Goal: Information Seeking & Learning: Learn about a topic

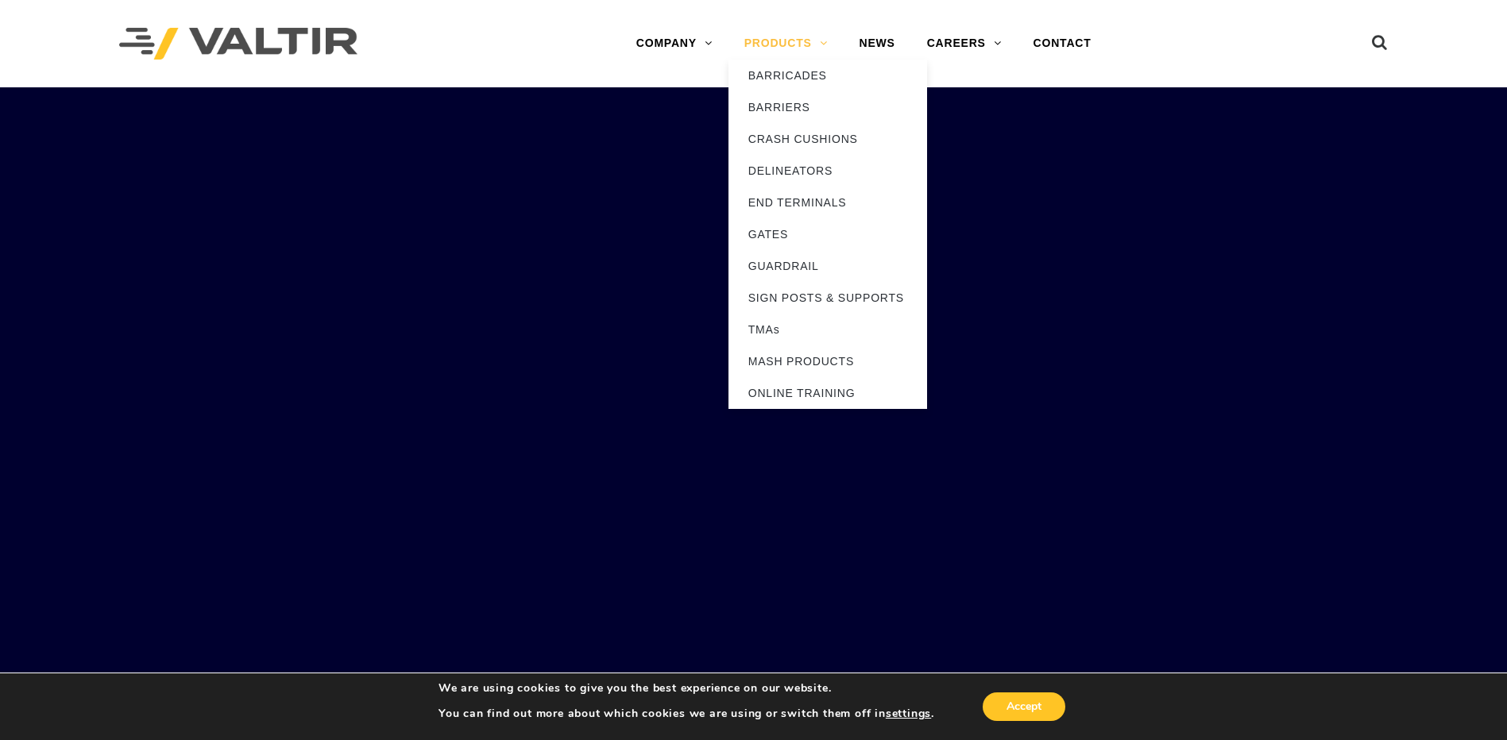
click at [789, 45] on link "PRODUCTS" at bounding box center [785, 44] width 115 height 32
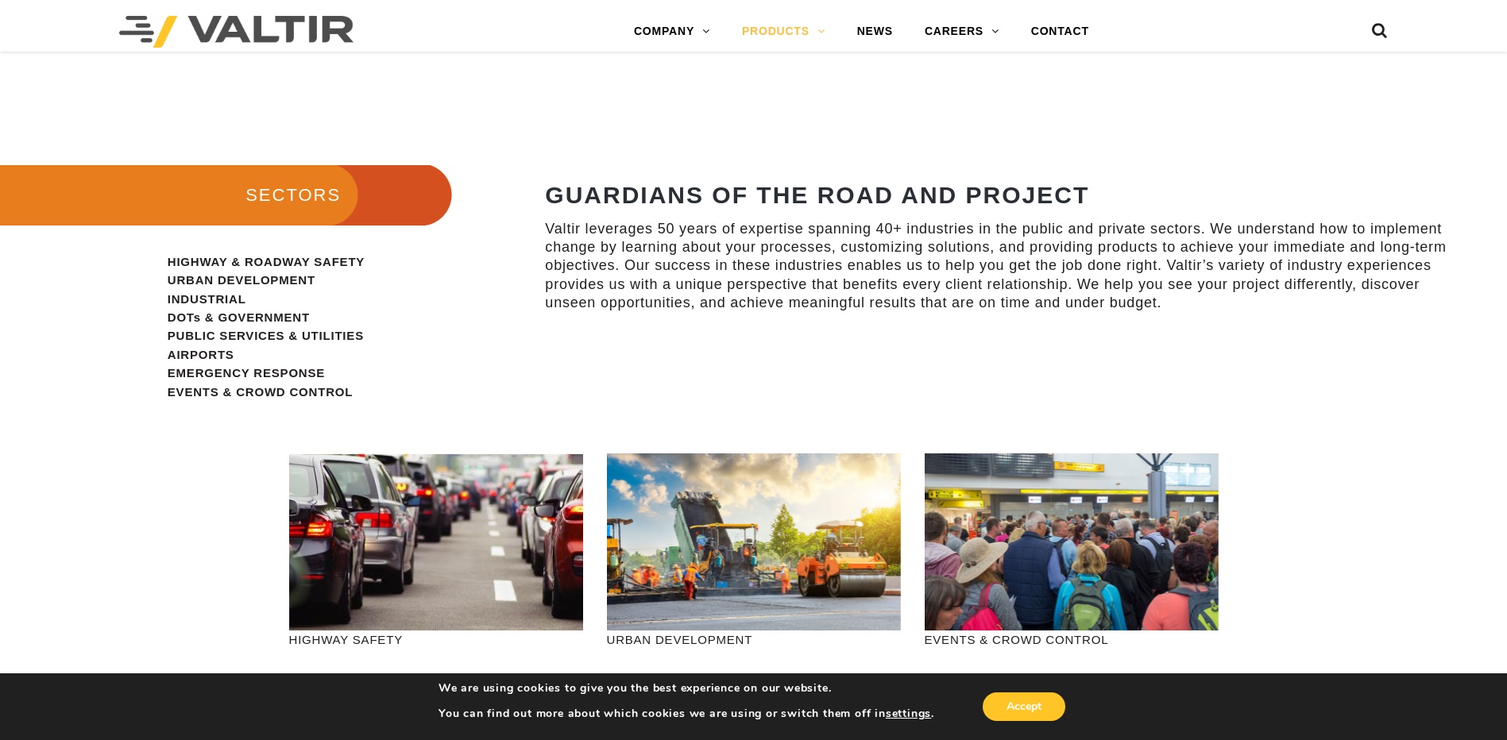
scroll to position [1718, 0]
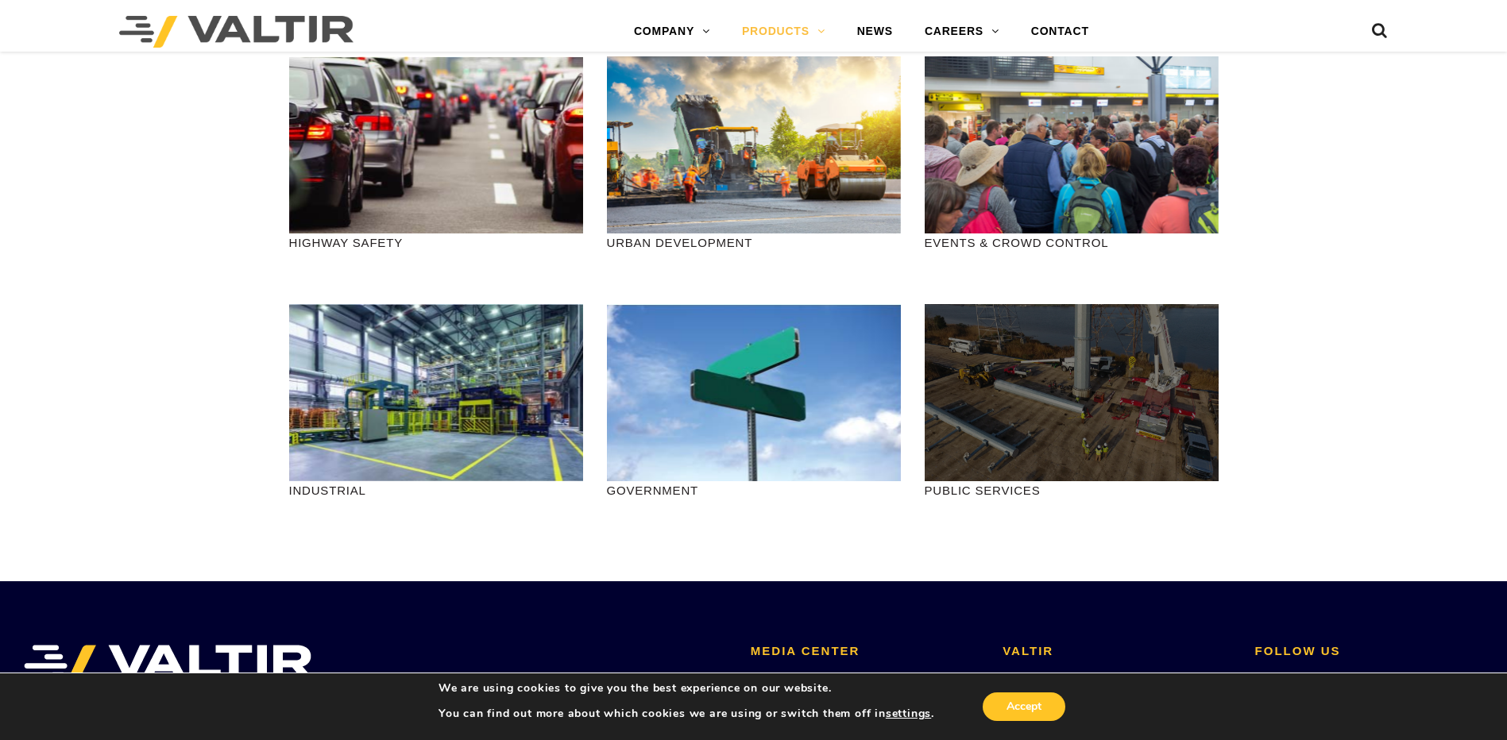
click at [1054, 420] on div at bounding box center [1071, 392] width 294 height 177
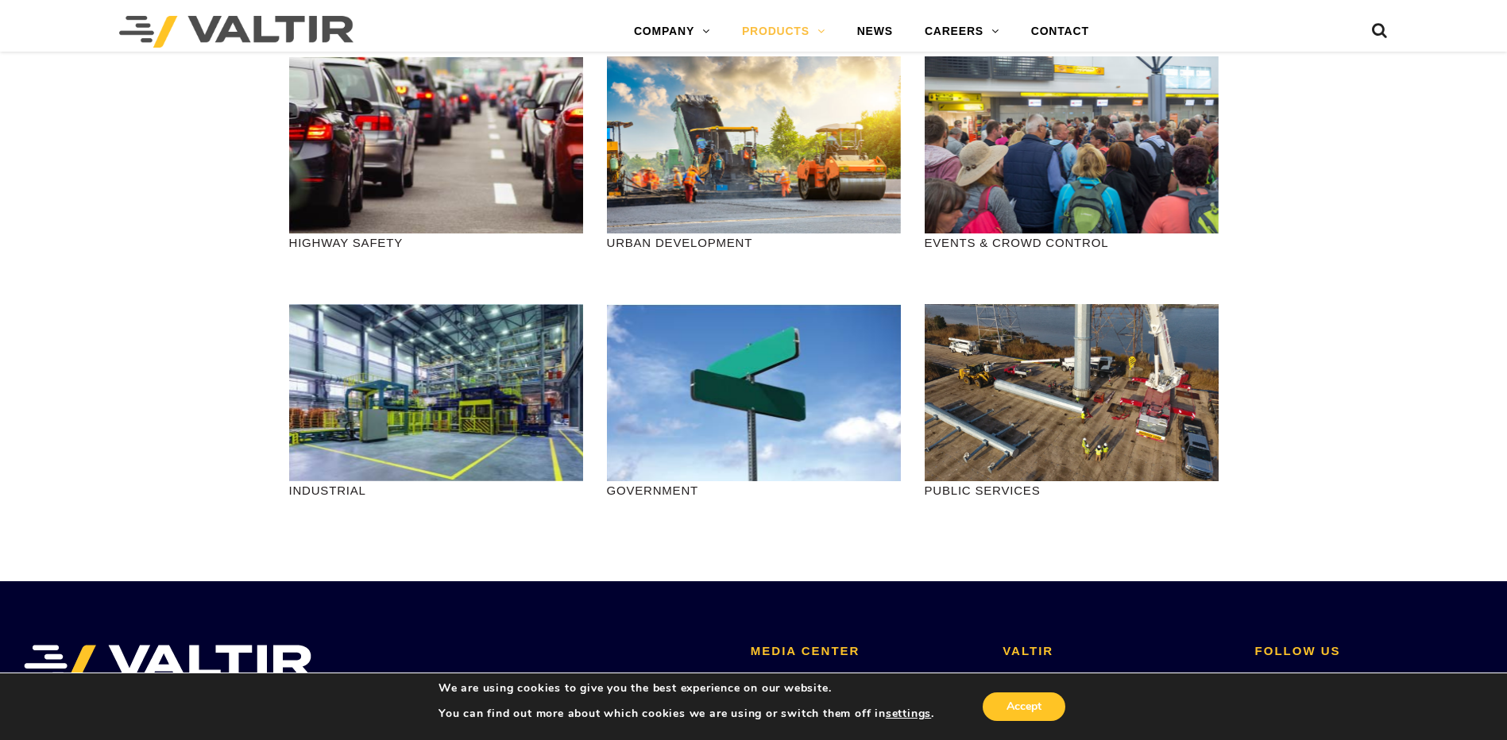
click at [965, 490] on p "PUBLIC SERVICES" at bounding box center [1071, 490] width 294 height 18
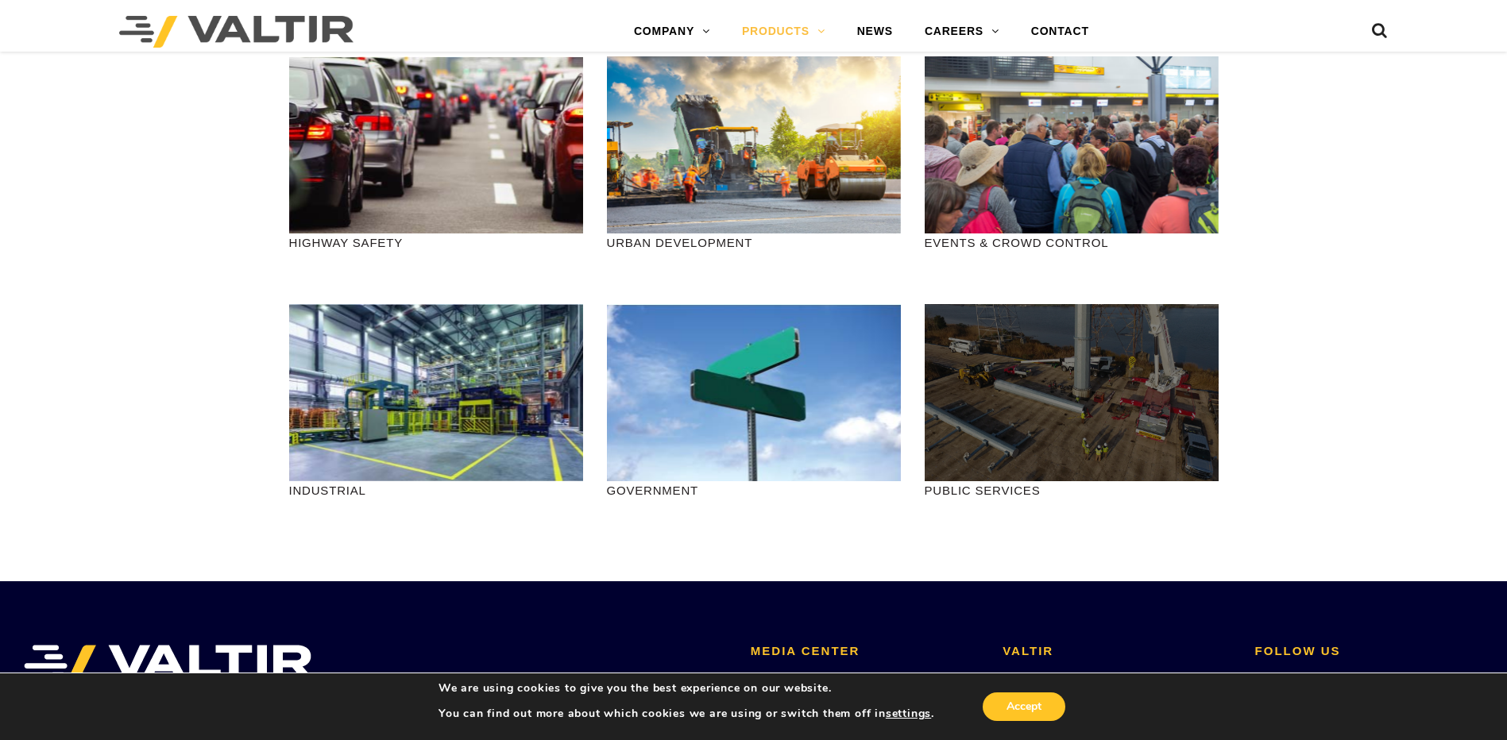
click at [979, 450] on div at bounding box center [1071, 392] width 294 height 177
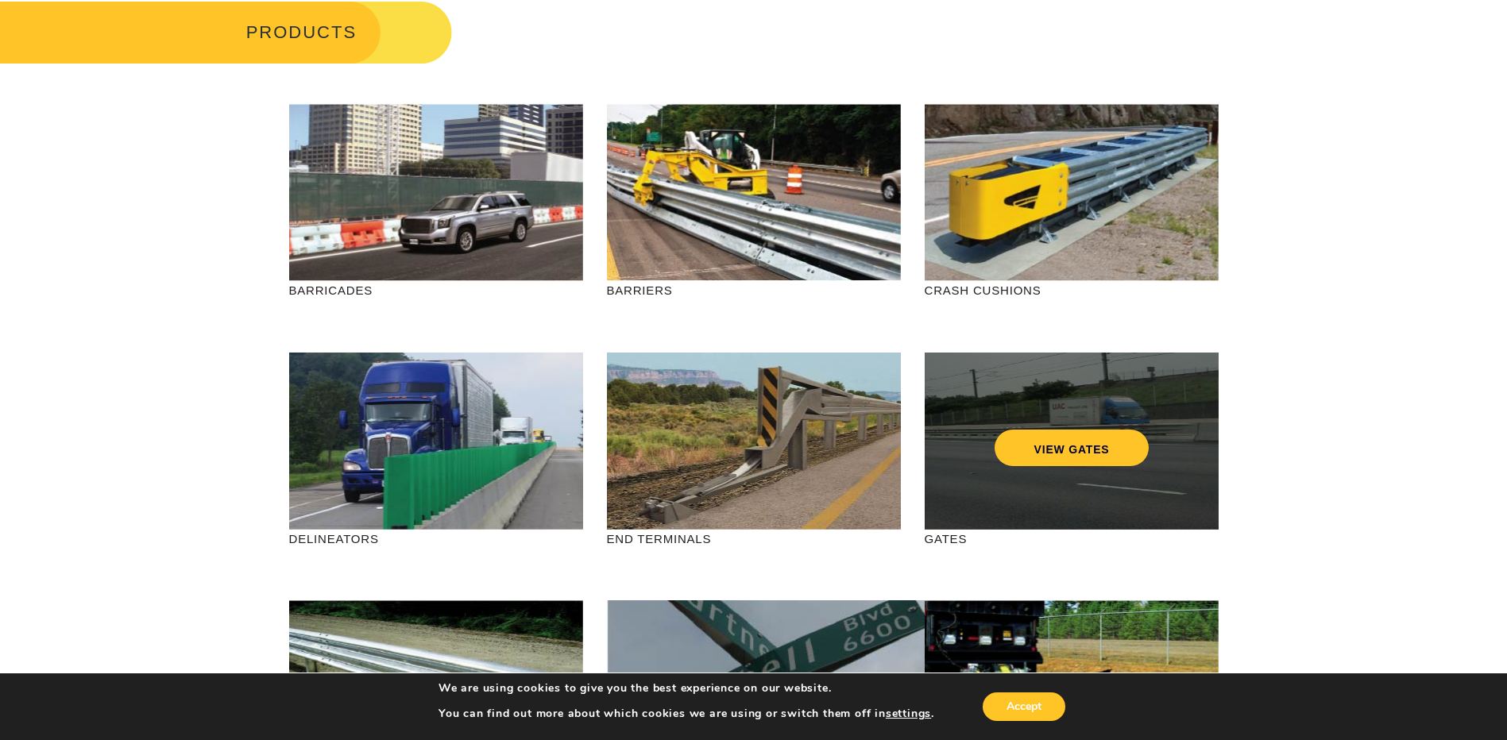
scroll to position [0, 0]
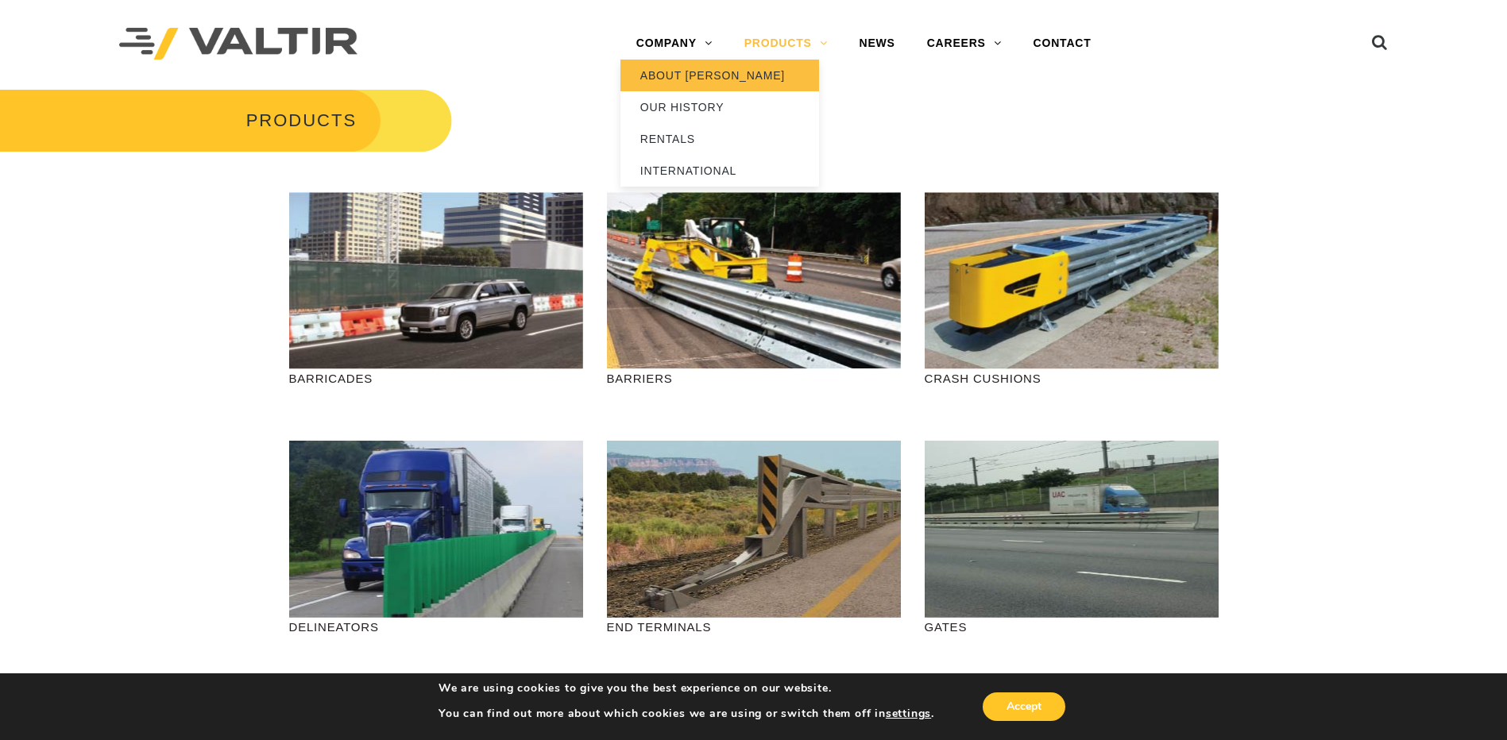
click at [670, 74] on link "ABOUT [PERSON_NAME]" at bounding box center [719, 76] width 199 height 32
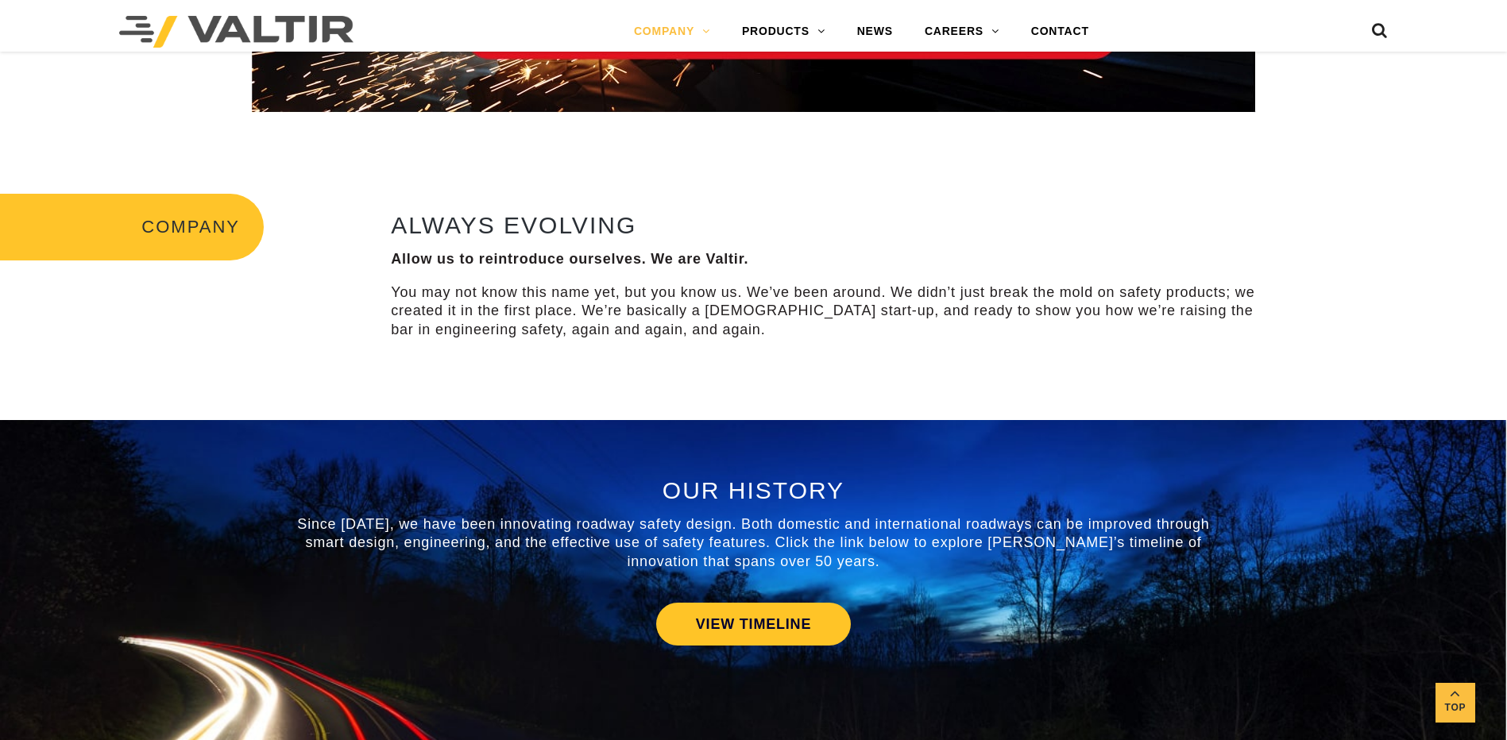
scroll to position [397, 0]
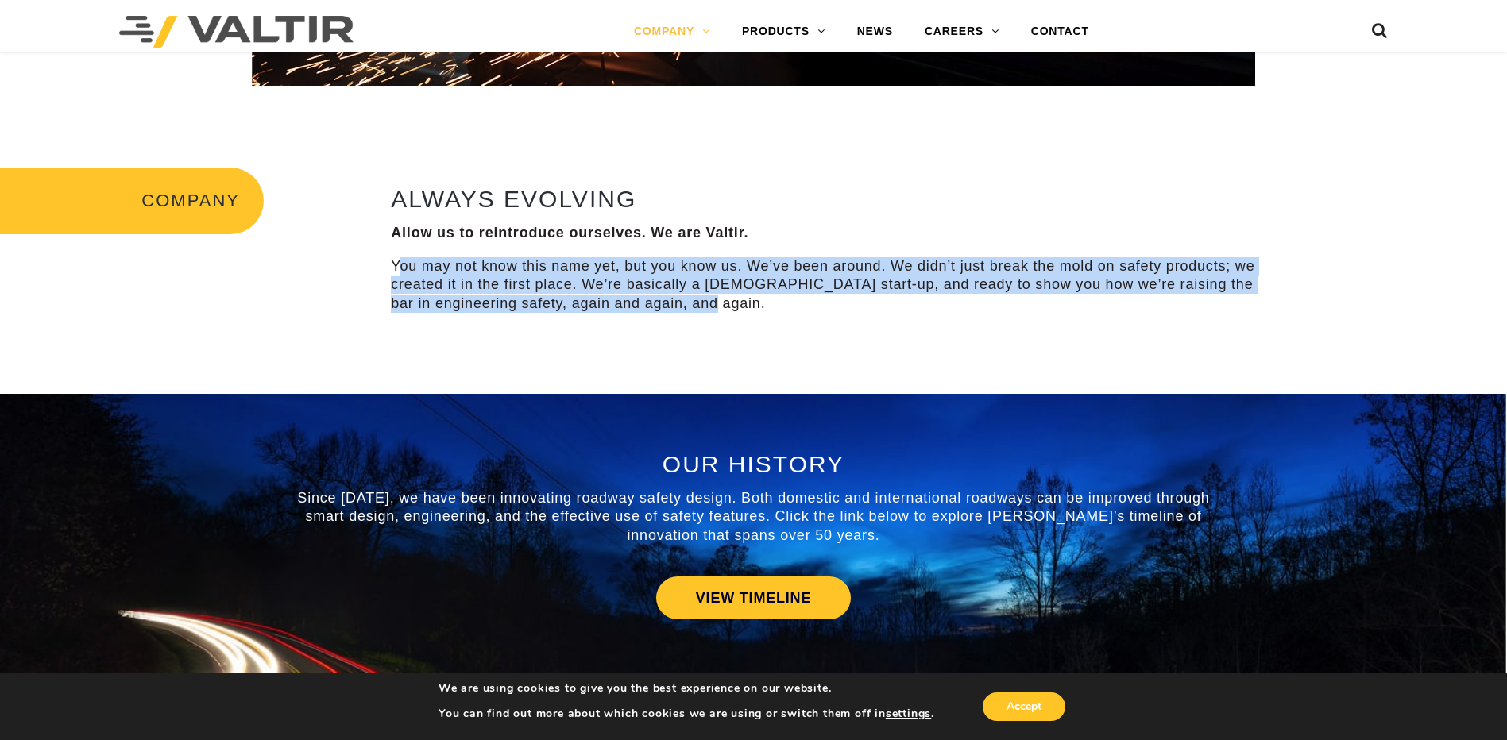
drag, startPoint x: 403, startPoint y: 257, endPoint x: 802, endPoint y: 303, distance: 401.3
click at [802, 303] on p "You may not know this name yet, but you know us. We’ve been around. We didn’t j…" at bounding box center [828, 285] width 875 height 56
drag, startPoint x: 802, startPoint y: 303, endPoint x: 754, endPoint y: 280, distance: 52.6
click at [802, 306] on p "You may not know this name yet, but you know us. We’ve been around. We didn’t j…" at bounding box center [828, 285] width 875 height 56
drag, startPoint x: 724, startPoint y: 261, endPoint x: 775, endPoint y: 309, distance: 70.3
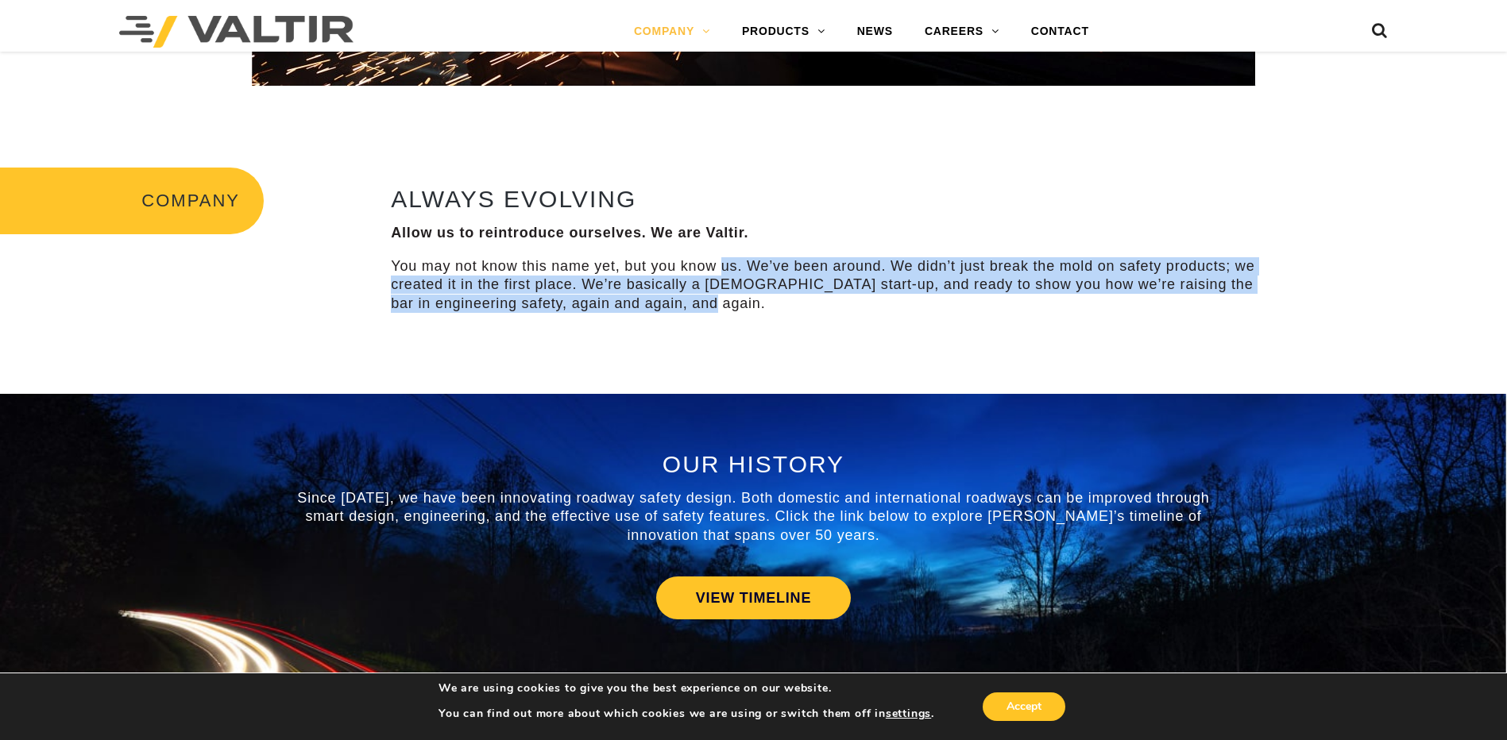
click at [775, 309] on p "You may not know this name yet, but you know us. We’ve been around. We didn’t j…" at bounding box center [828, 285] width 875 height 56
click at [776, 311] on p "You may not know this name yet, but you know us. We’ve been around. We didn’t j…" at bounding box center [828, 285] width 875 height 56
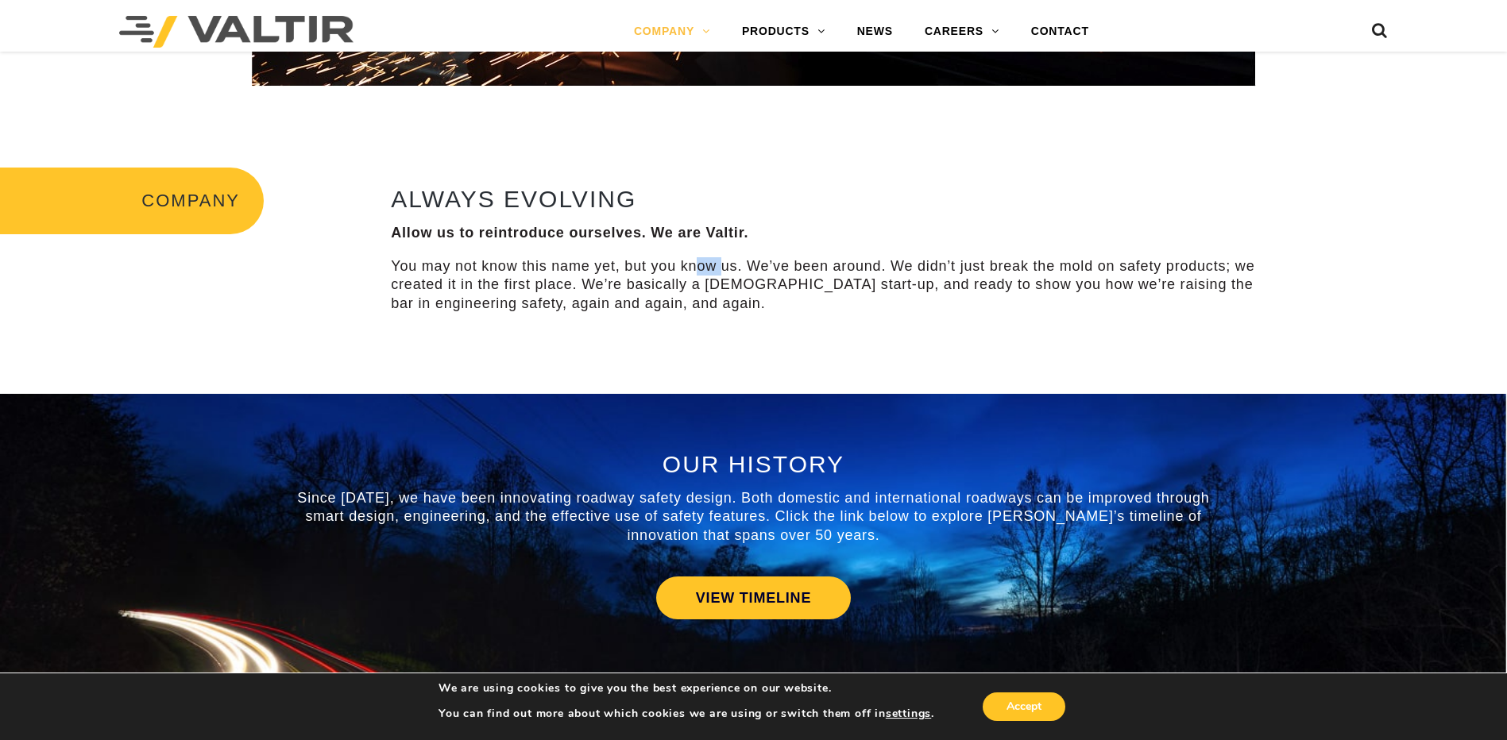
drag, startPoint x: 774, startPoint y: 311, endPoint x: 687, endPoint y: 270, distance: 95.6
click at [687, 270] on p "You may not know this name yet, but you know us. We’ve been around. We didn’t j…" at bounding box center [828, 285] width 875 height 56
click at [685, 269] on p "You may not know this name yet, but you know us. We’ve been around. We didn’t j…" at bounding box center [828, 285] width 875 height 56
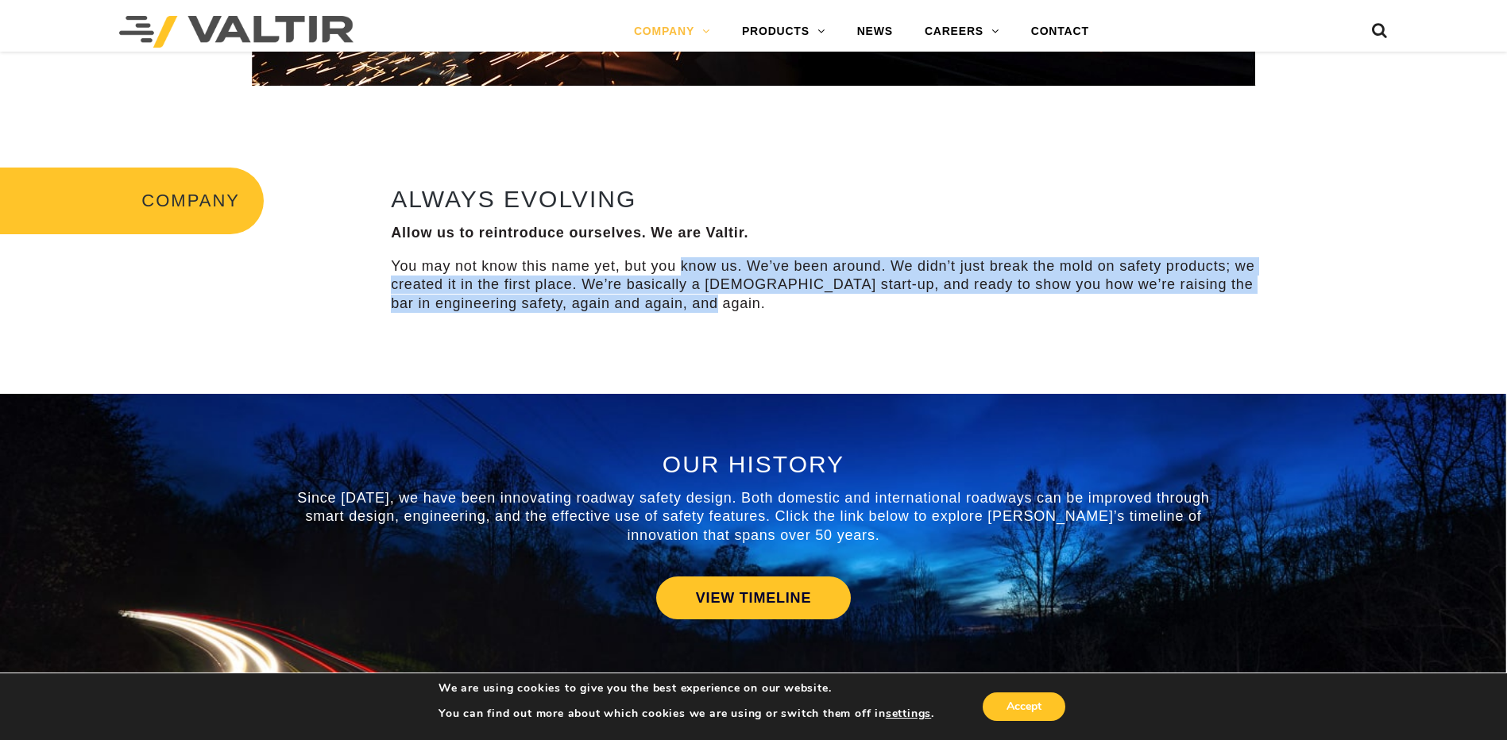
drag, startPoint x: 685, startPoint y: 268, endPoint x: 751, endPoint y: 313, distance: 79.5
click at [751, 313] on p "You may not know this name yet, but you know us. We’ve been around. We didn’t j…" at bounding box center [828, 285] width 875 height 56
drag, startPoint x: 751, startPoint y: 313, endPoint x: 682, endPoint y: 261, distance: 85.6
click at [685, 263] on p "You may not know this name yet, but you know us. We’ve been around. We didn’t j…" at bounding box center [828, 285] width 875 height 56
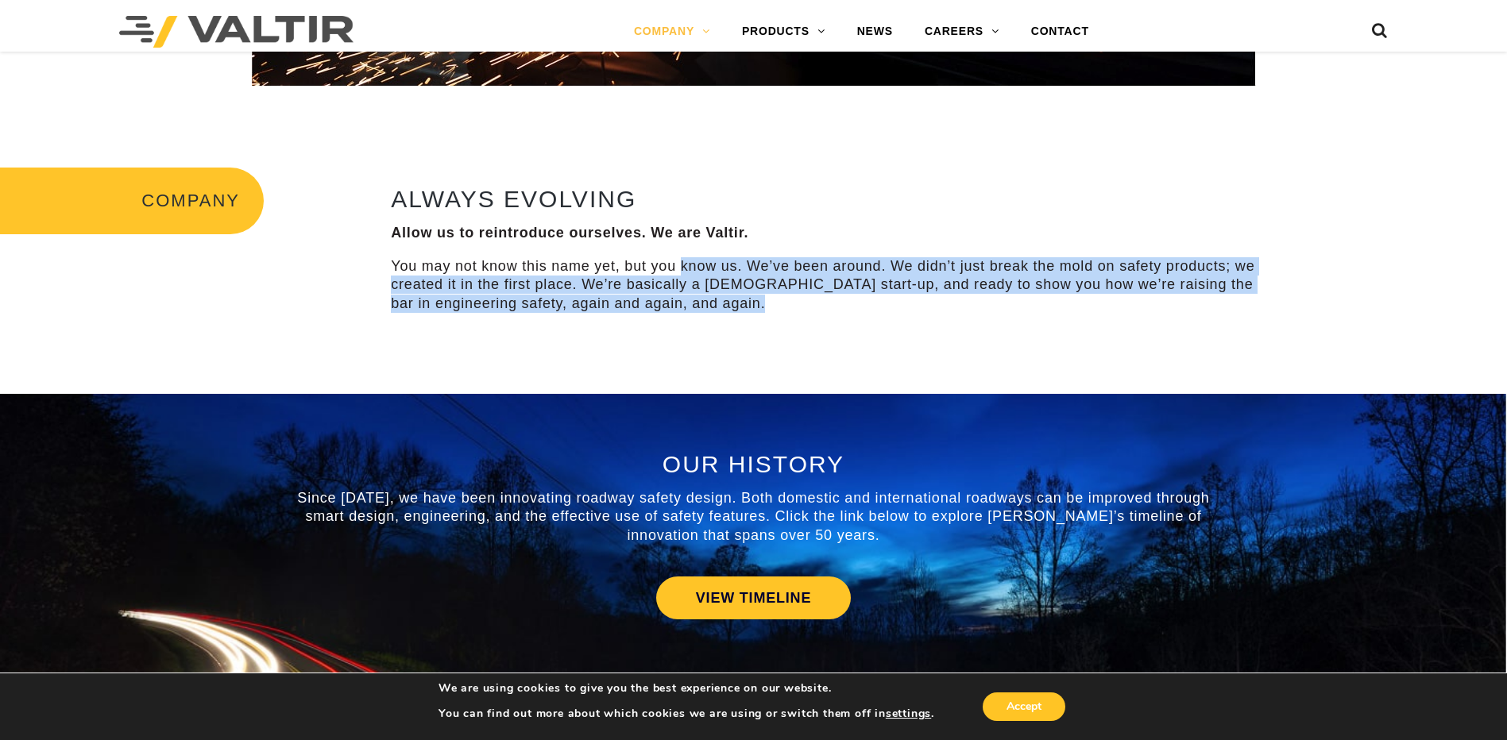
click at [682, 261] on p "You may not know this name yet, but you know us. We’ve been around. We didn’t j…" at bounding box center [828, 285] width 875 height 56
drag, startPoint x: 682, startPoint y: 261, endPoint x: 755, endPoint y: 307, distance: 86.4
click at [755, 307] on p "You may not know this name yet, but you know us. We’ve been around. We didn’t j…" at bounding box center [828, 285] width 875 height 56
click at [756, 307] on p "You may not know this name yet, but you know us. We’ve been around. We didn’t j…" at bounding box center [828, 285] width 875 height 56
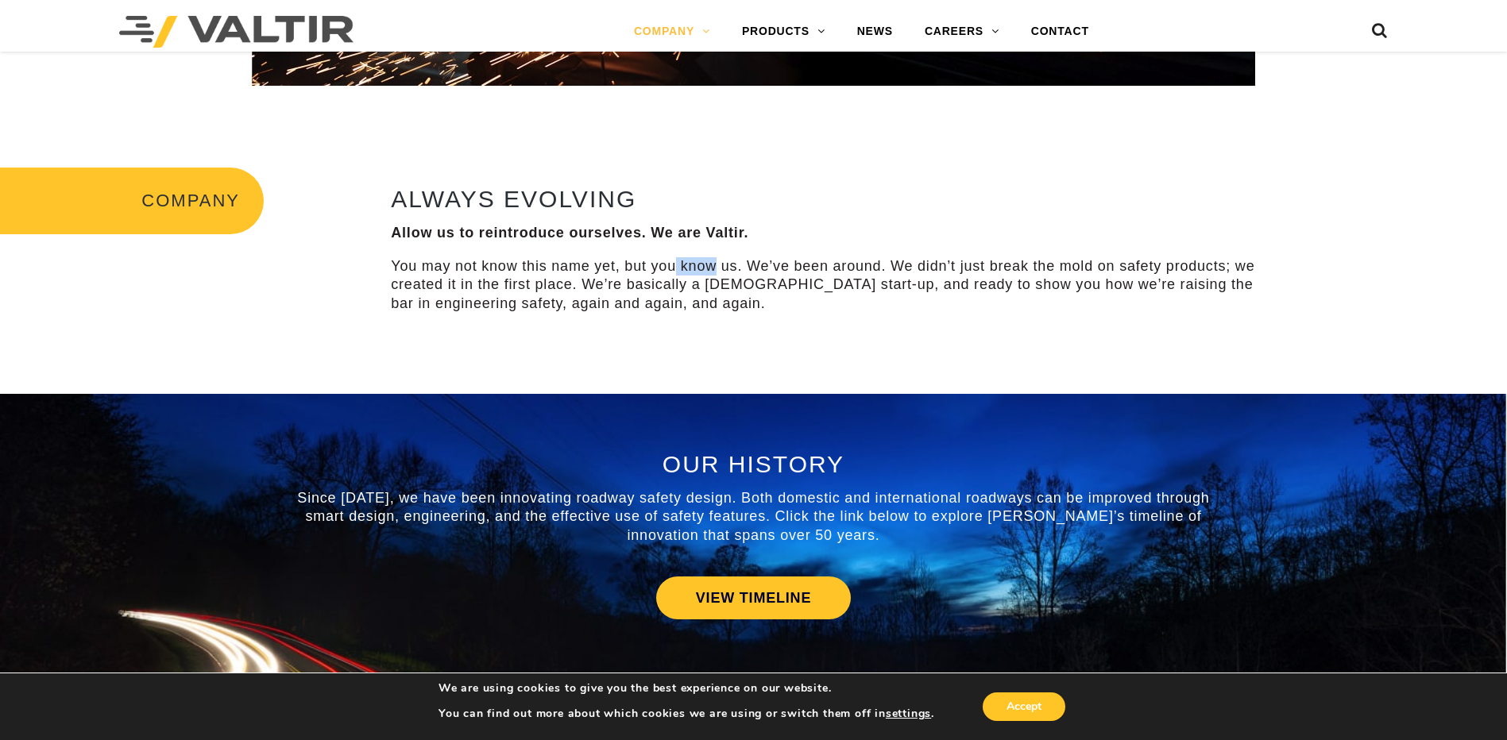
drag, startPoint x: 756, startPoint y: 307, endPoint x: 671, endPoint y: 272, distance: 92.2
click at [671, 272] on p "You may not know this name yet, but you know us. We’ve been around. We didn’t j…" at bounding box center [828, 285] width 875 height 56
click at [670, 271] on p "You may not know this name yet, but you know us. We’ve been around. We didn’t j…" at bounding box center [828, 285] width 875 height 56
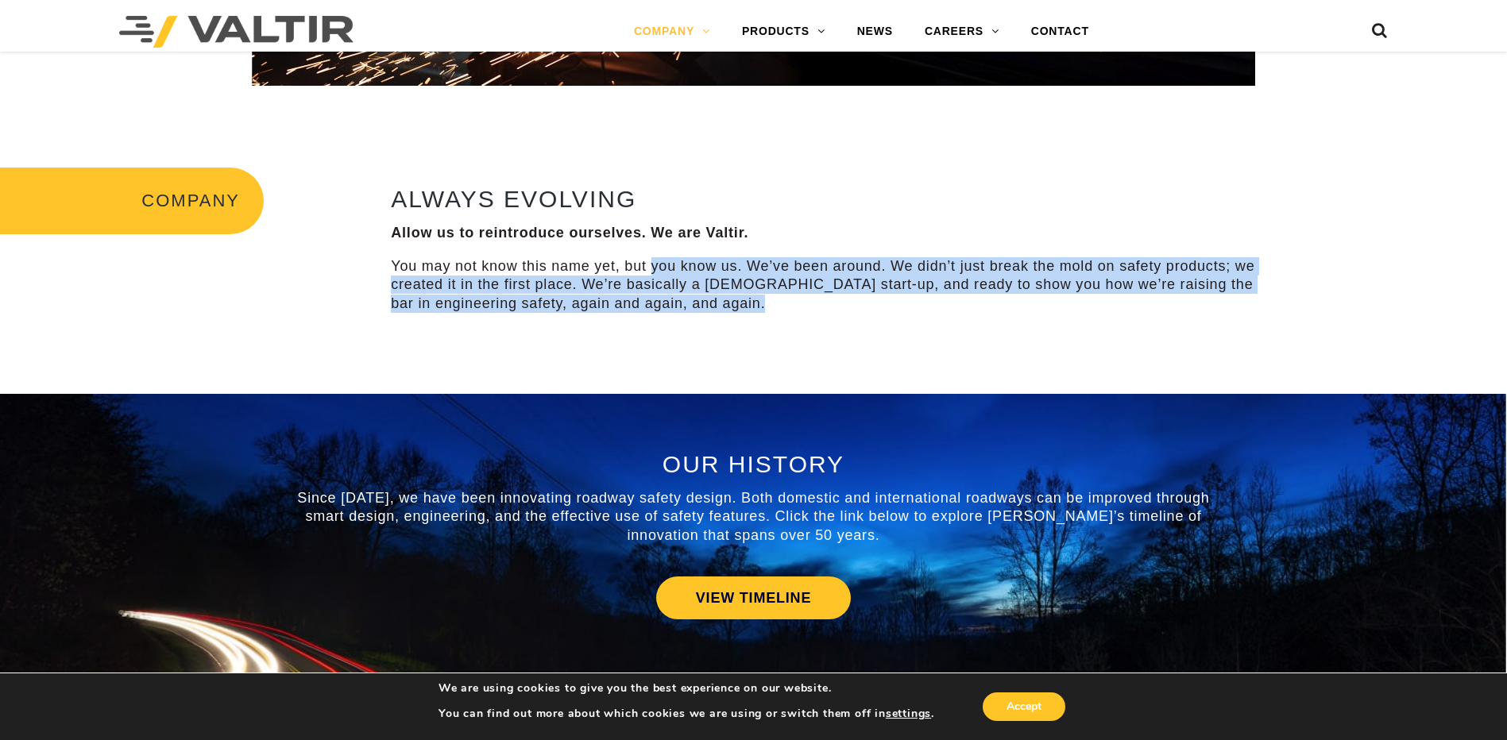
drag, startPoint x: 687, startPoint y: 284, endPoint x: 731, endPoint y: 310, distance: 51.6
click at [731, 310] on p "You may not know this name yet, but you know us. We’ve been around. We didn’t j…" at bounding box center [828, 285] width 875 height 56
click at [735, 311] on p "You may not know this name yet, but you know us. We’ve been around. We didn’t j…" at bounding box center [828, 285] width 875 height 56
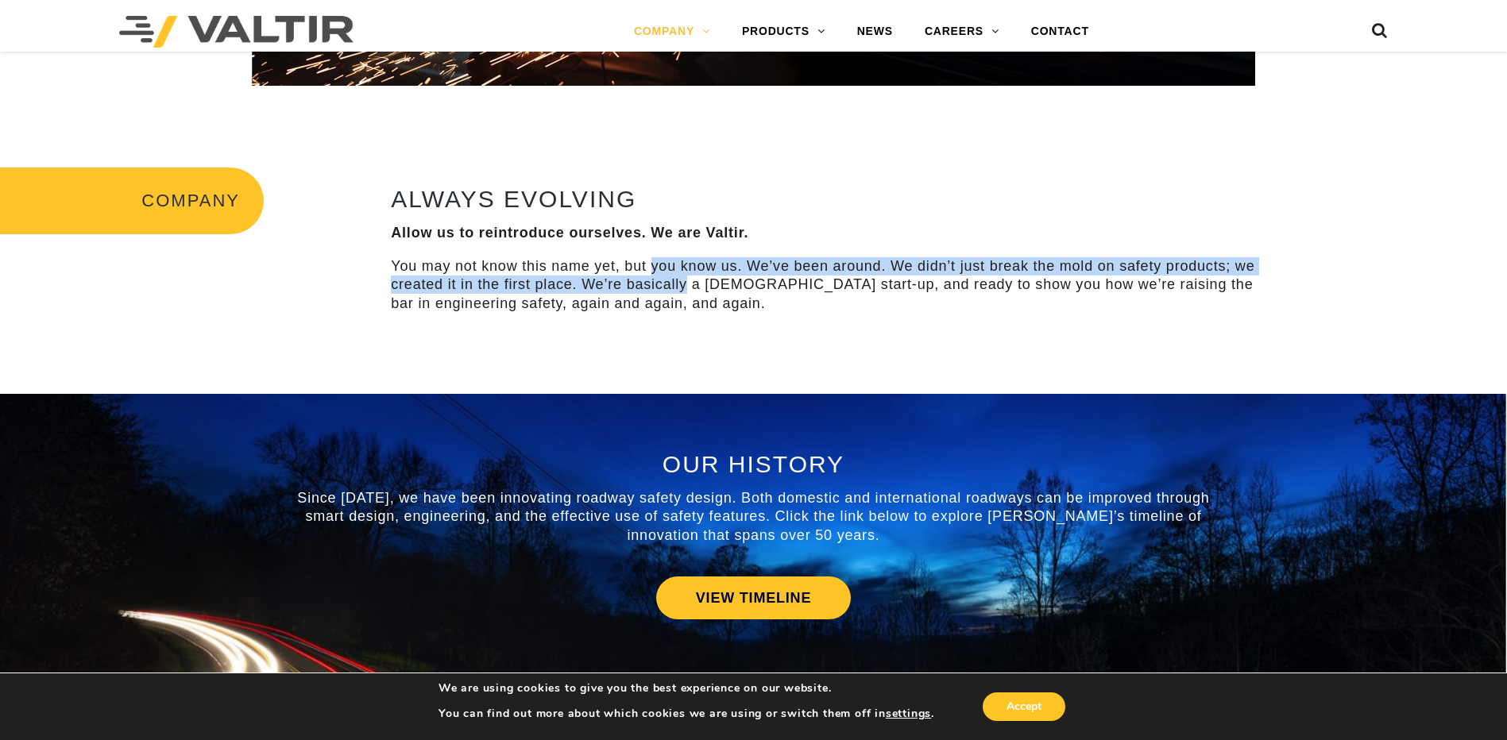
drag, startPoint x: 735, startPoint y: 311, endPoint x: 606, endPoint y: 266, distance: 136.1
click at [606, 266] on p "You may not know this name yet, but you know us. We’ve been around. We didn’t j…" at bounding box center [828, 285] width 875 height 56
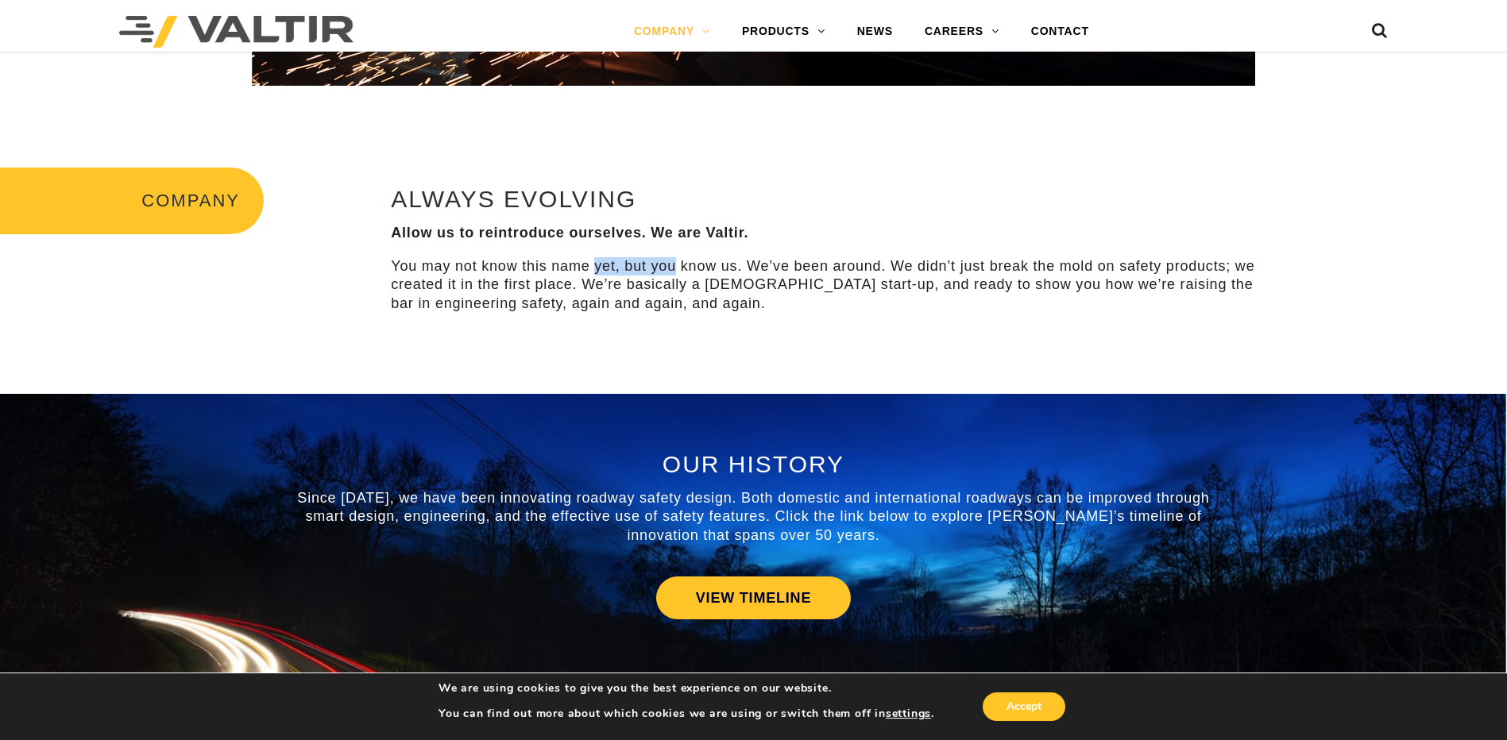
click at [603, 264] on p "You may not know this name yet, but you know us. We’ve been around. We didn’t j…" at bounding box center [828, 285] width 875 height 56
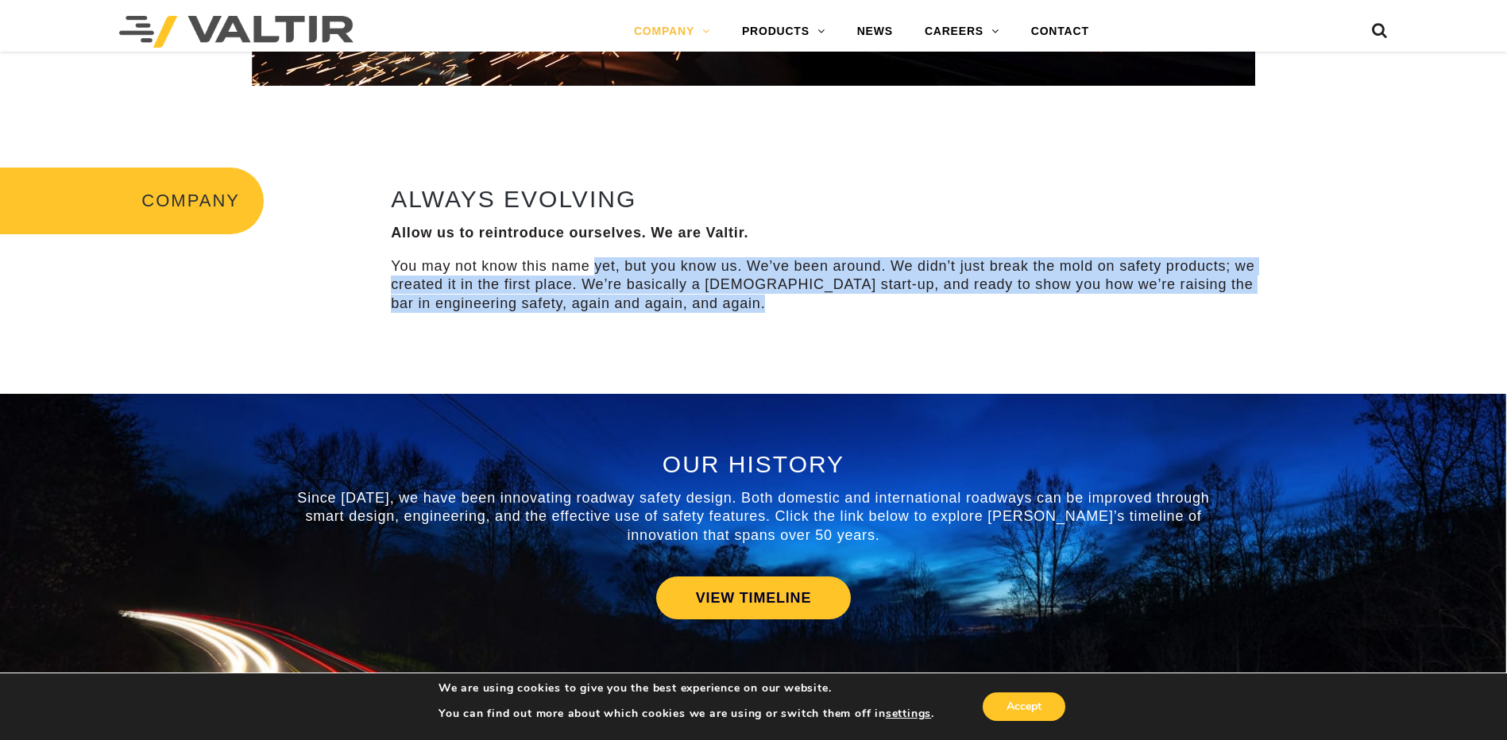
drag, startPoint x: 604, startPoint y: 264, endPoint x: 731, endPoint y: 303, distance: 132.1
click at [731, 303] on p "You may not know this name yet, but you know us. We’ve been around. We didn’t j…" at bounding box center [828, 285] width 875 height 56
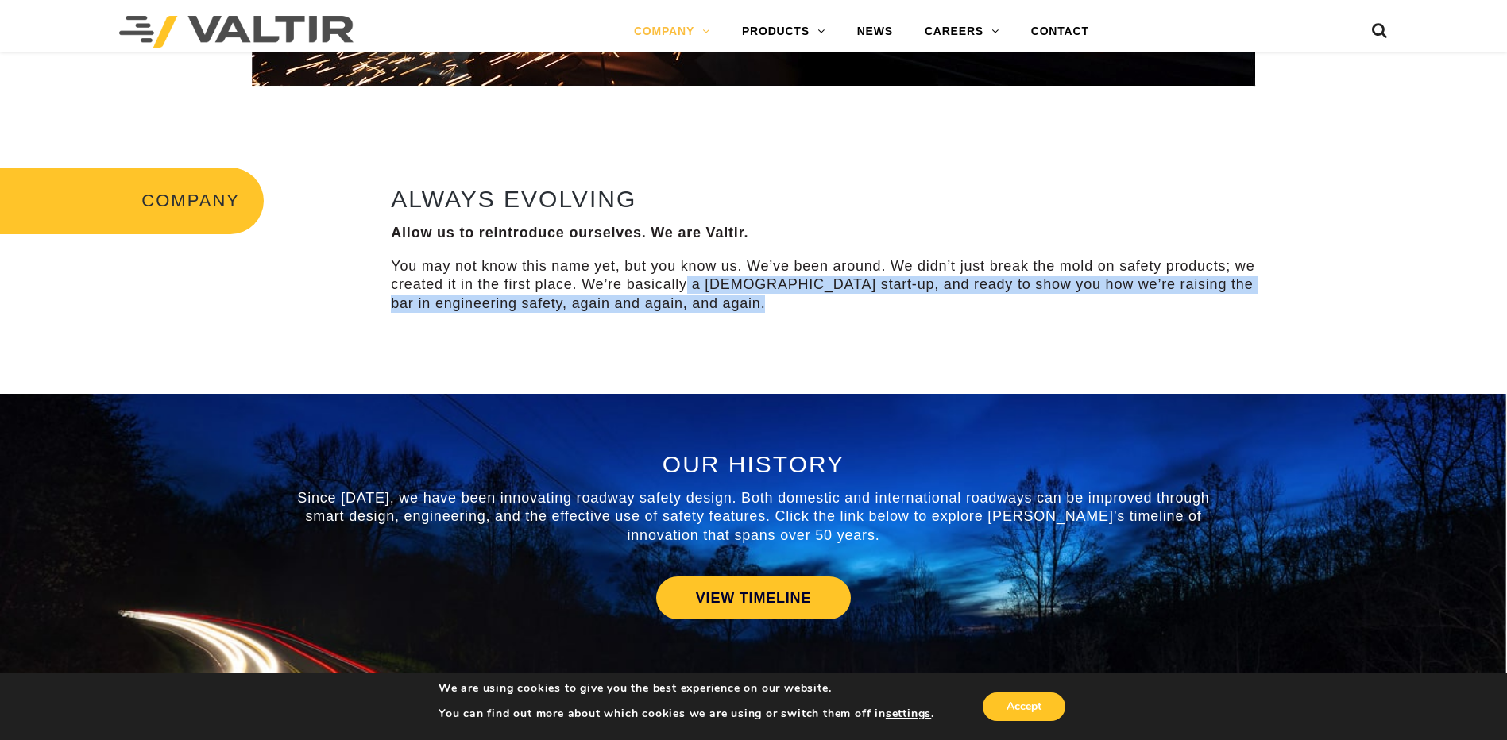
drag, startPoint x: 731, startPoint y: 303, endPoint x: 683, endPoint y: 276, distance: 54.8
click at [683, 276] on p "You may not know this name yet, but you know us. We’ve been around. We didn’t j…" at bounding box center [828, 285] width 875 height 56
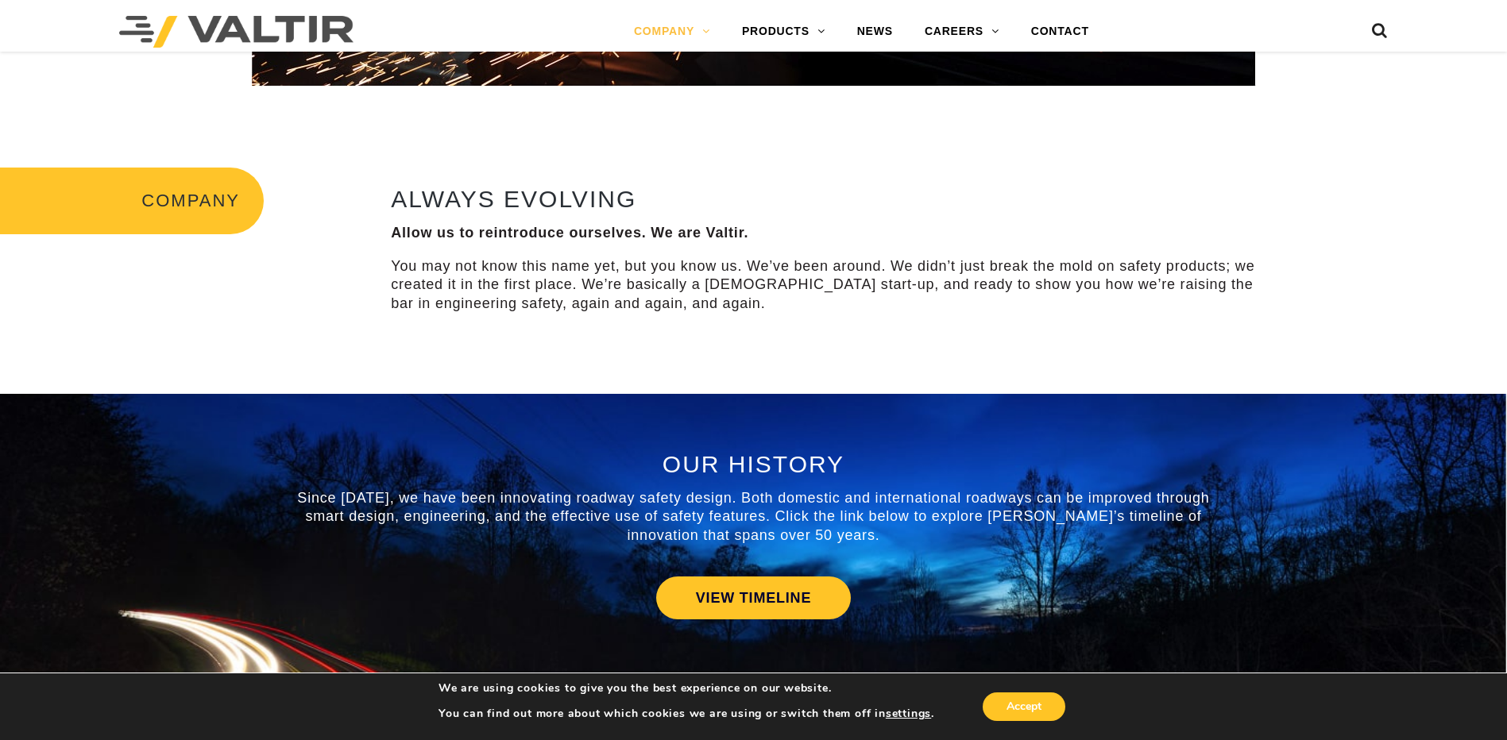
click at [681, 276] on p "You may not know this name yet, but you know us. We’ve been around. We didn’t j…" at bounding box center [828, 285] width 875 height 56
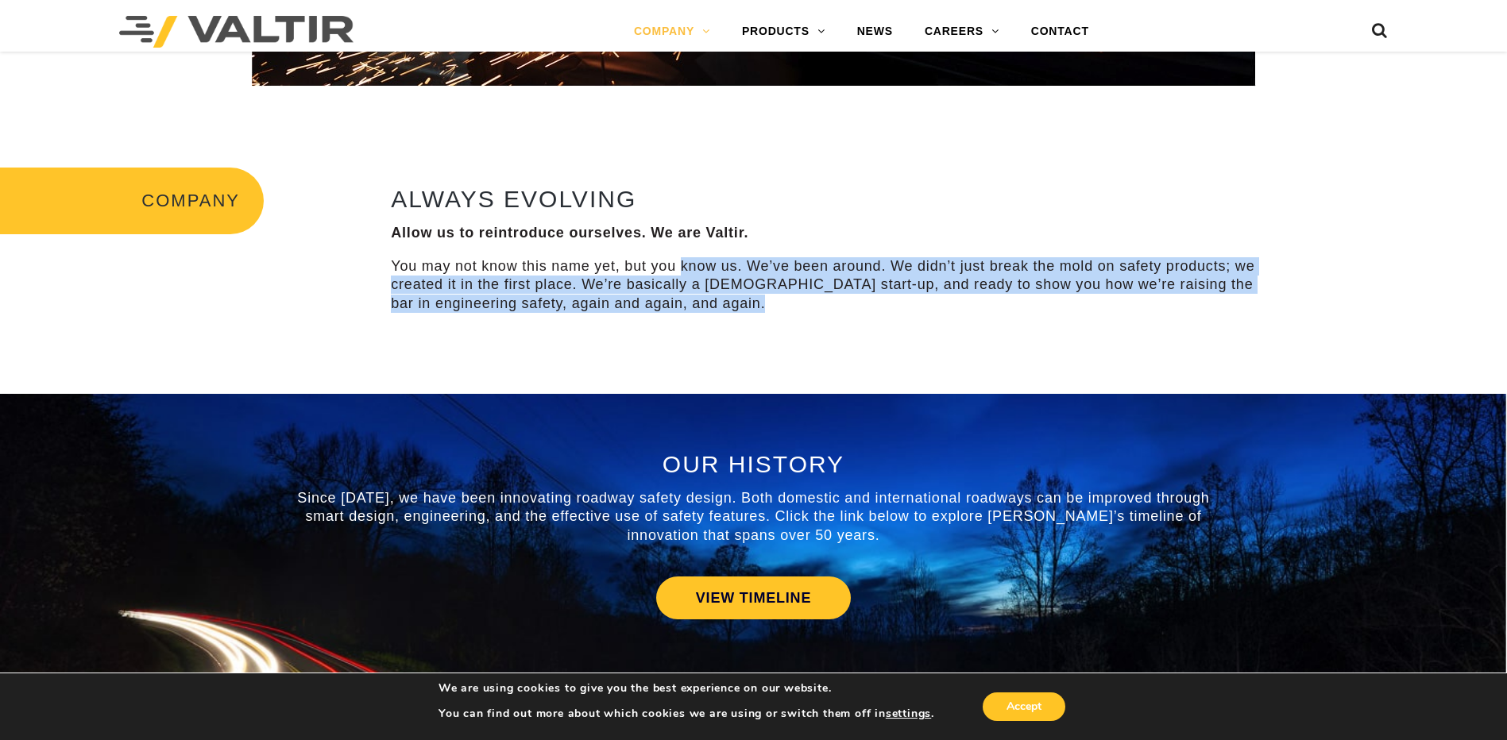
drag, startPoint x: 685, startPoint y: 276, endPoint x: 740, endPoint y: 311, distance: 65.4
click at [740, 311] on p "You may not know this name yet, but you know us. We’ve been around. We didn’t j…" at bounding box center [828, 285] width 875 height 56
click at [743, 312] on p "You may not know this name yet, but you know us. We’ve been around. We didn’t j…" at bounding box center [828, 285] width 875 height 56
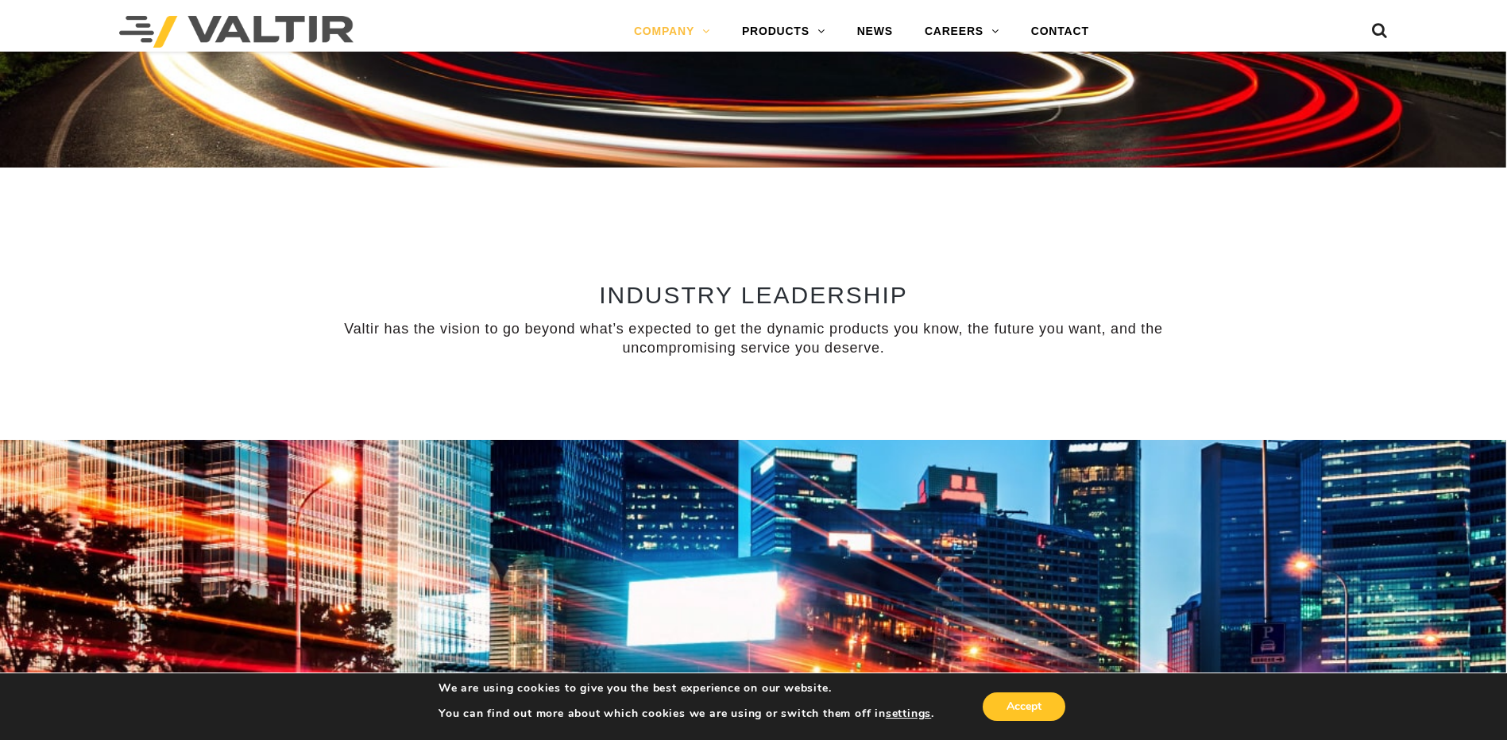
scroll to position [720, 0]
